Goal: Communication & Community: Share content

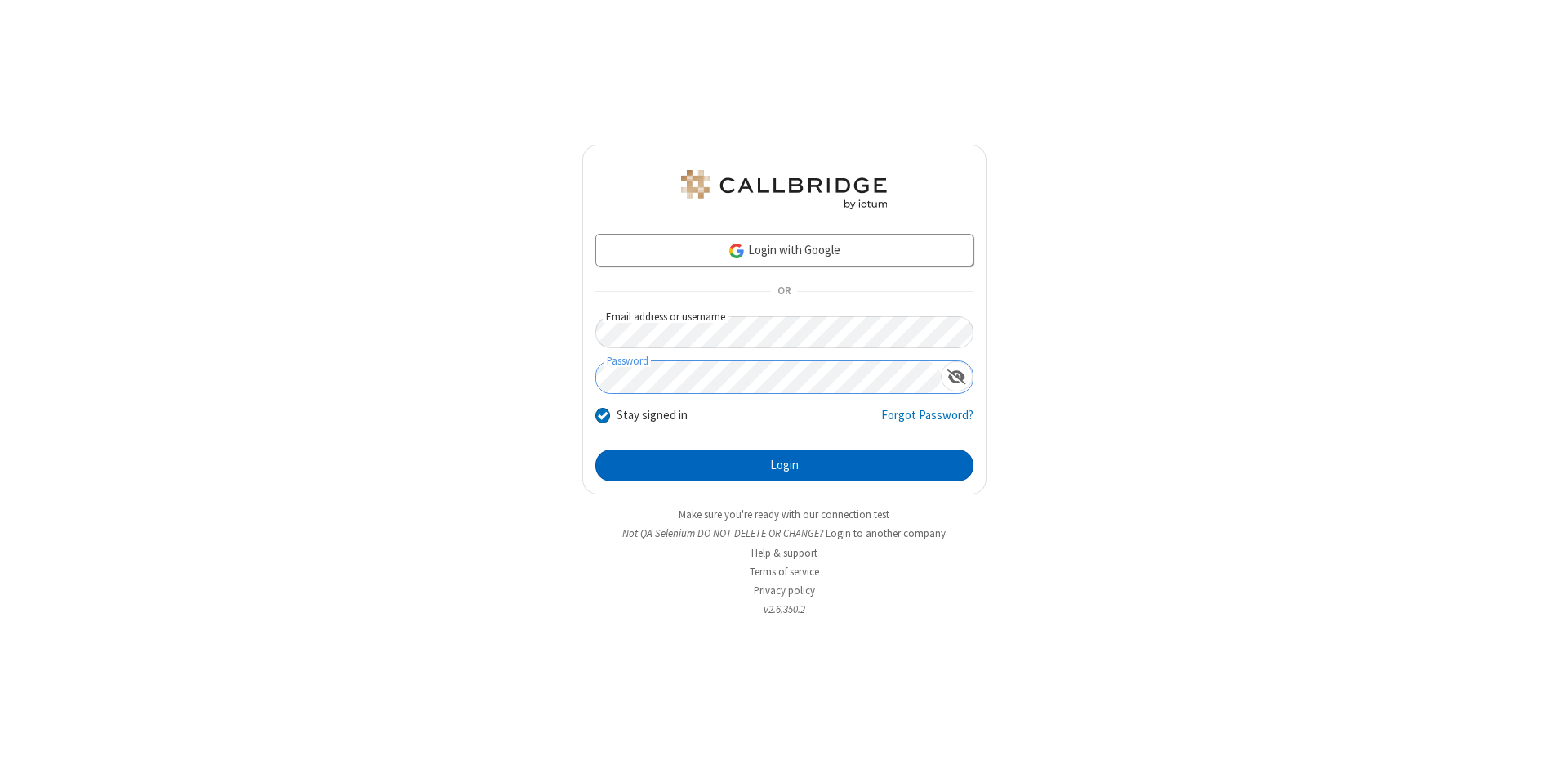
click at [784, 466] on button "Login" at bounding box center [784, 465] width 378 height 33
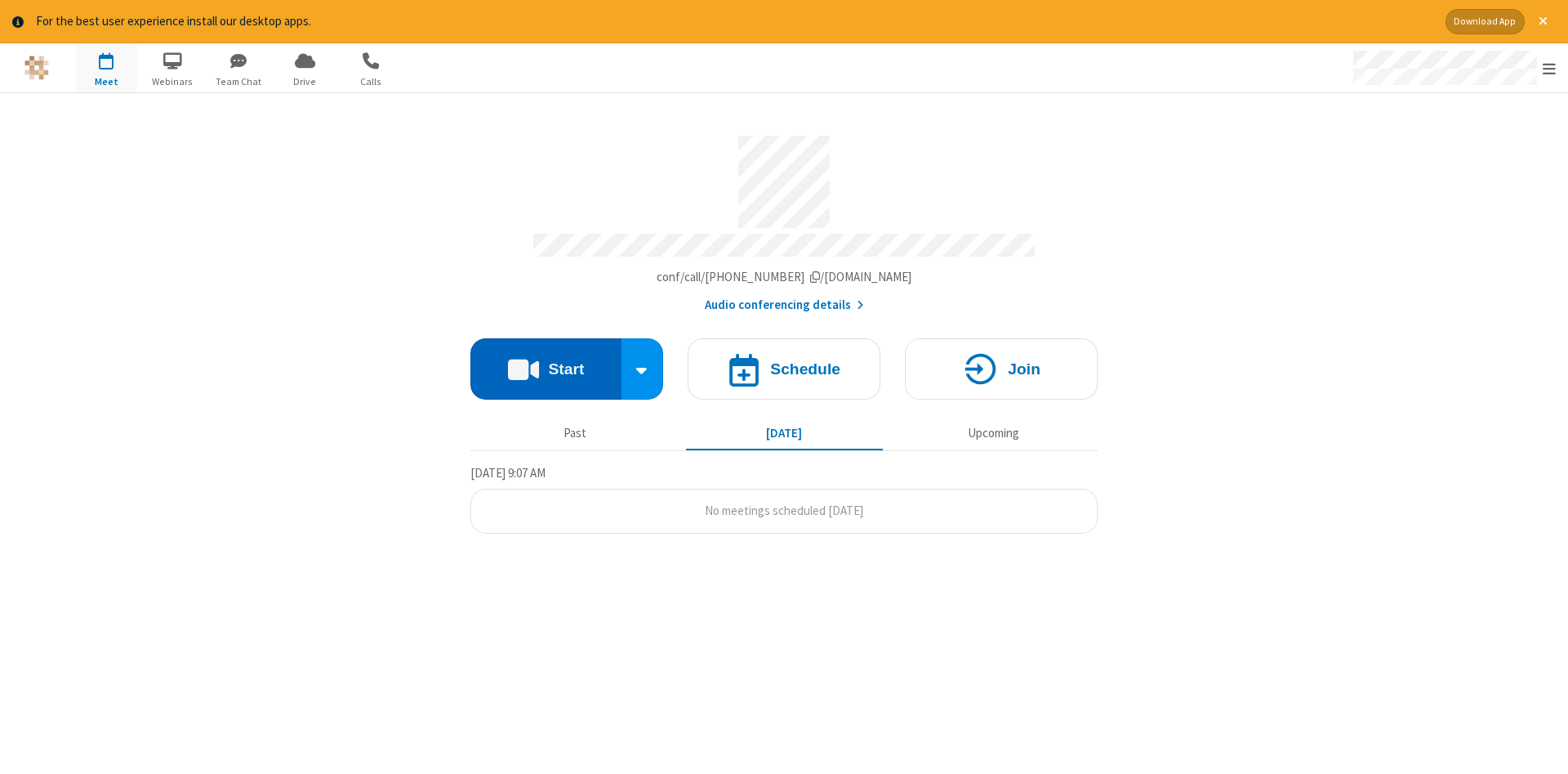
click at [545, 363] on button "Start" at bounding box center [546, 369] width 151 height 62
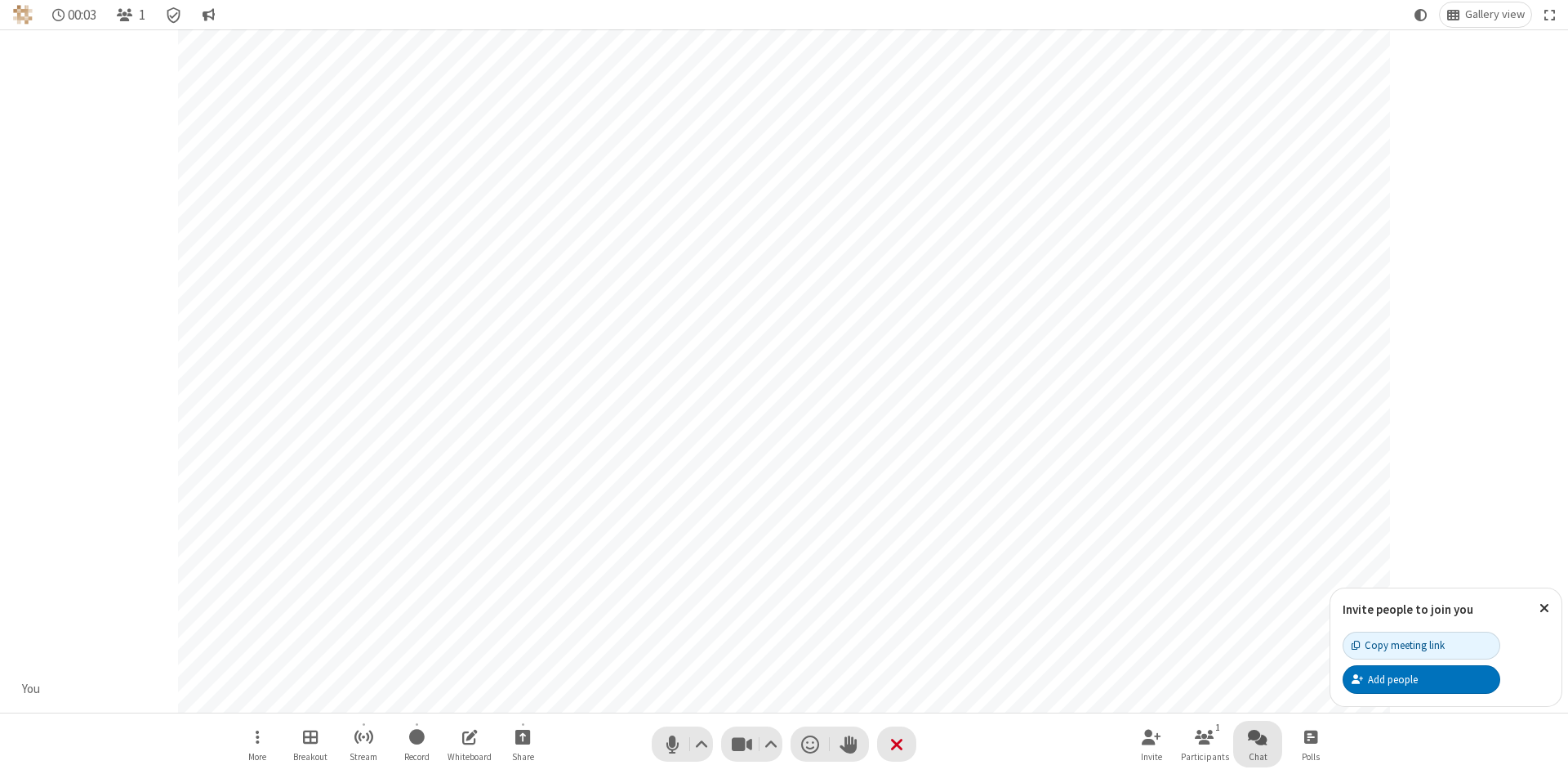
click at [1257, 736] on span "Open chat" at bounding box center [1257, 737] width 20 height 21
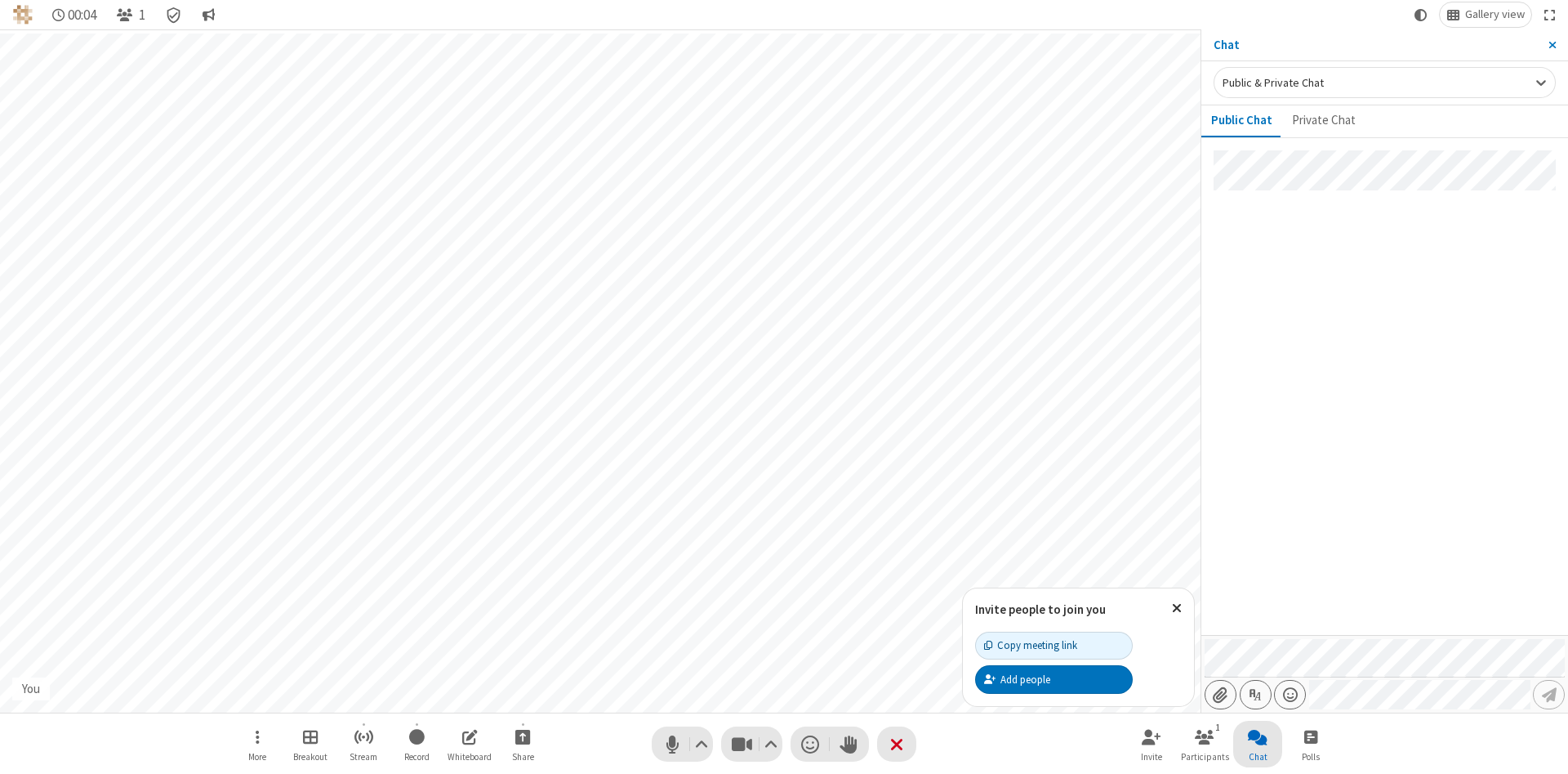
type input "C:\fakepath\doc_test.docx"
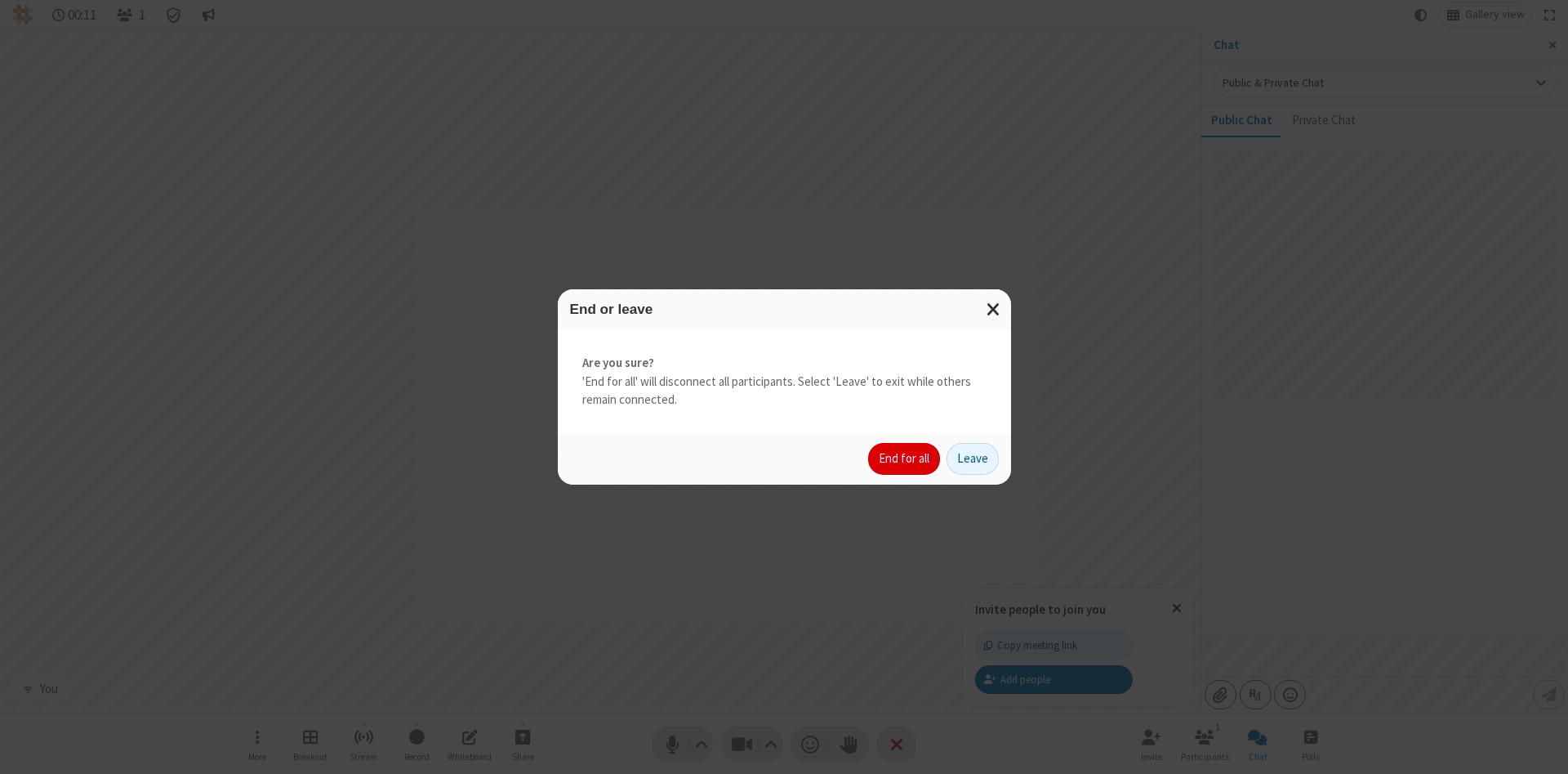
click at [905, 459] on button "End for all" at bounding box center [904, 459] width 72 height 33
